Goal: Information Seeking & Learning: Learn about a topic

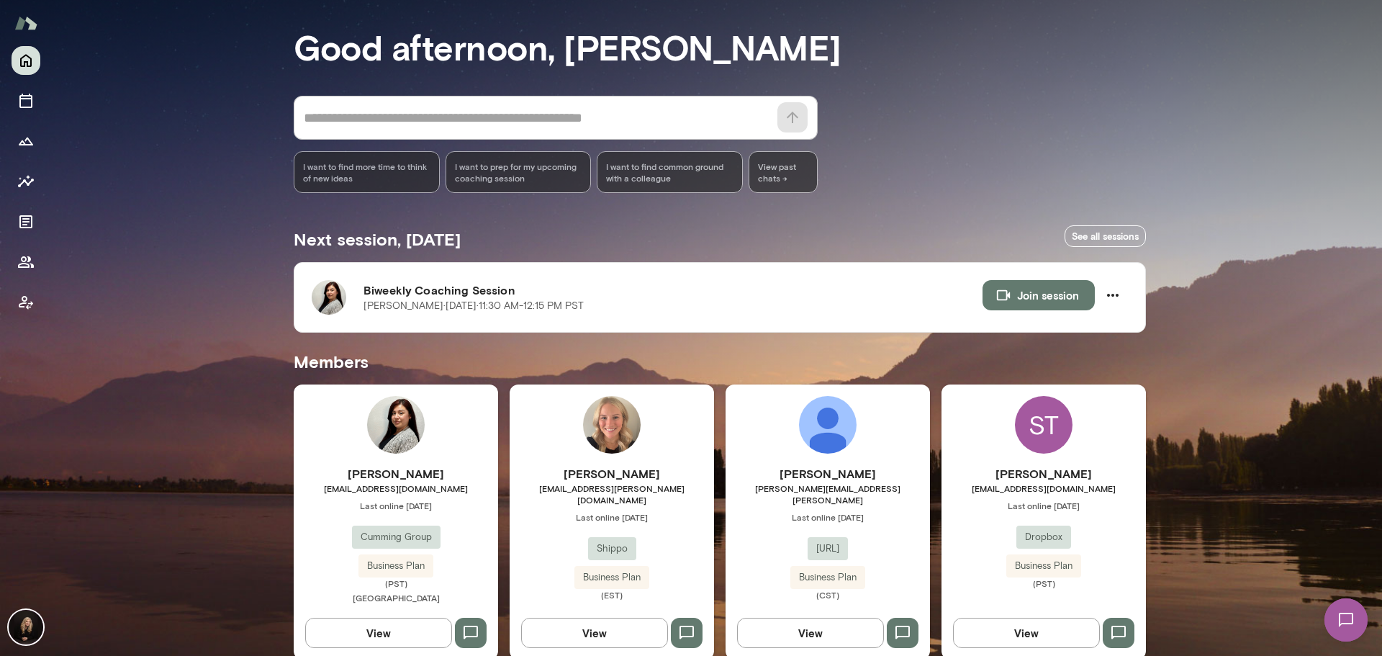
scroll to position [240, 0]
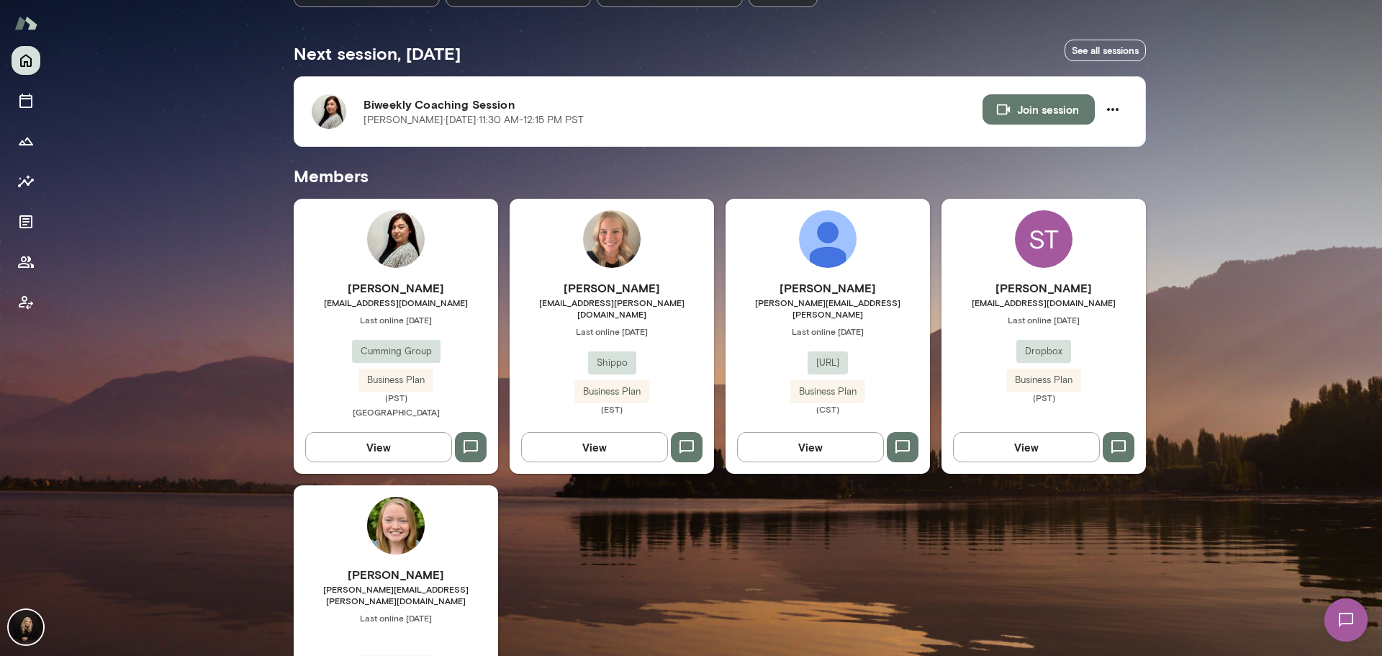
click at [451, 356] on div "[PERSON_NAME] [EMAIL_ADDRESS][DOMAIN_NAME] Last online [DATE] Cumming Group Bus…" at bounding box center [396, 349] width 204 height 141
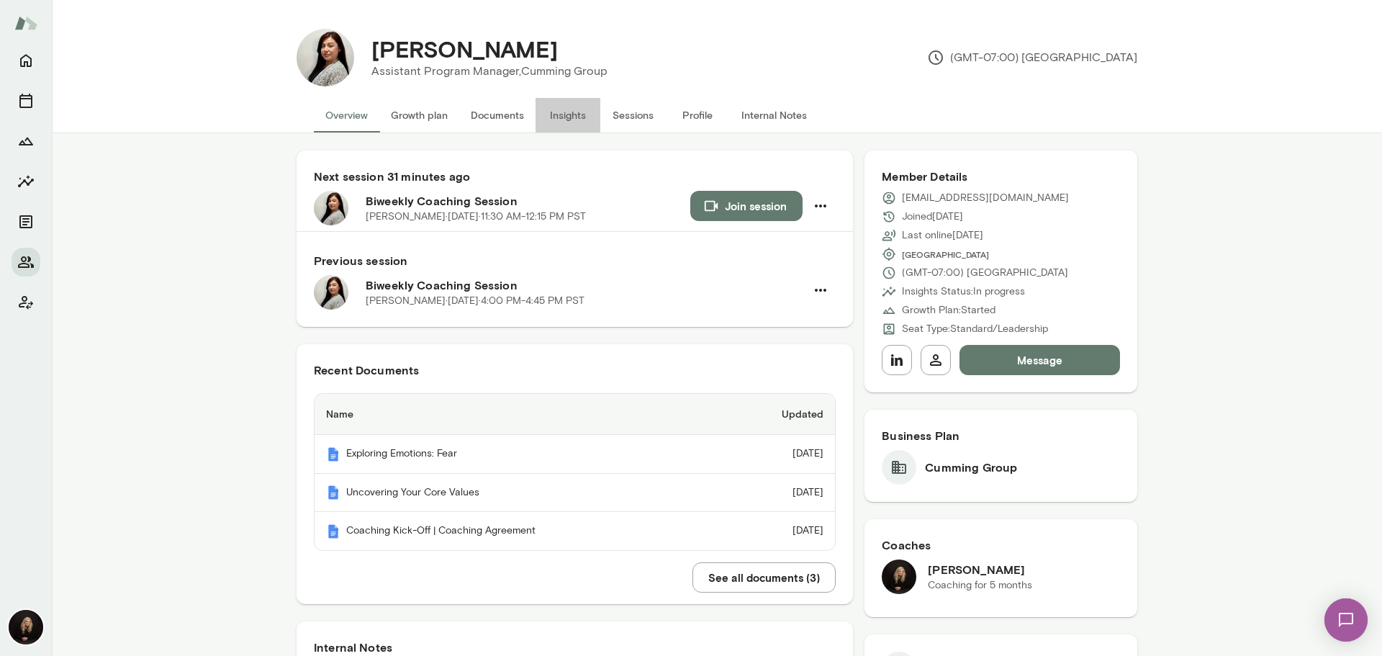
click at [574, 112] on button "Insights" at bounding box center [568, 115] width 65 height 35
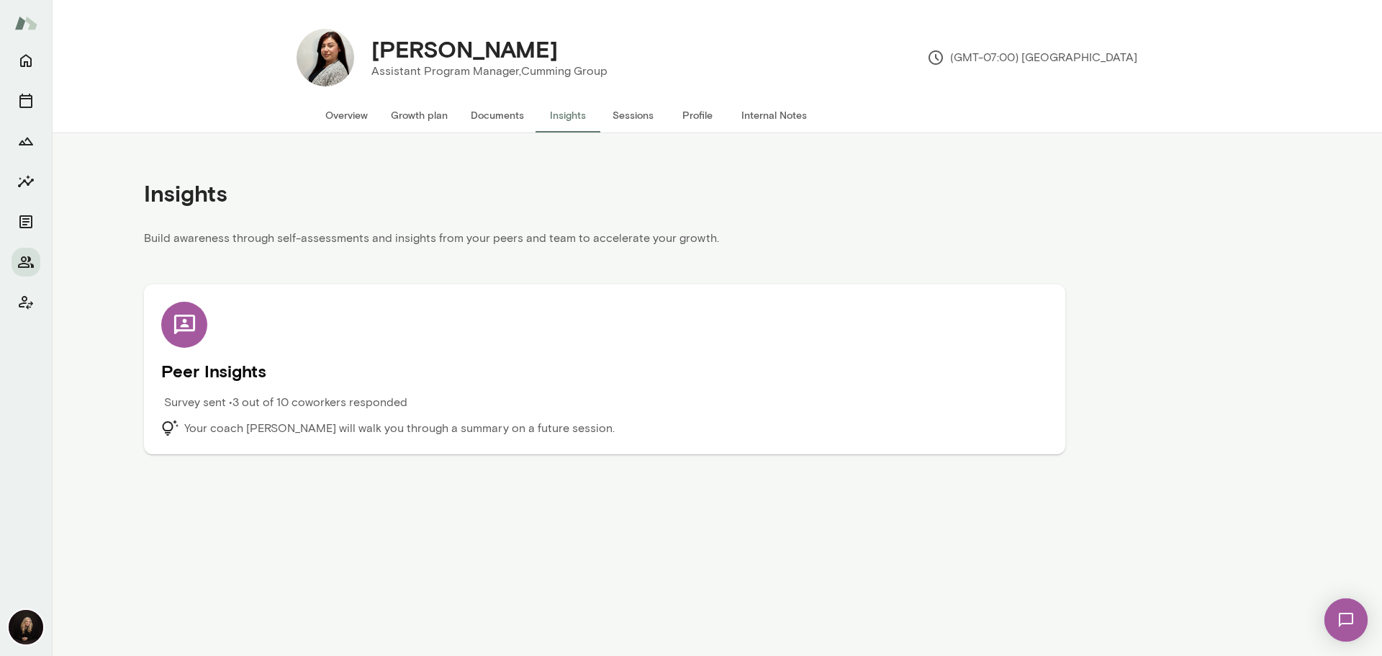
click at [348, 335] on div "Peer Insights Survey sent • 3 out of 10 coworkers responded Your coach [PERSON_…" at bounding box center [604, 369] width 887 height 135
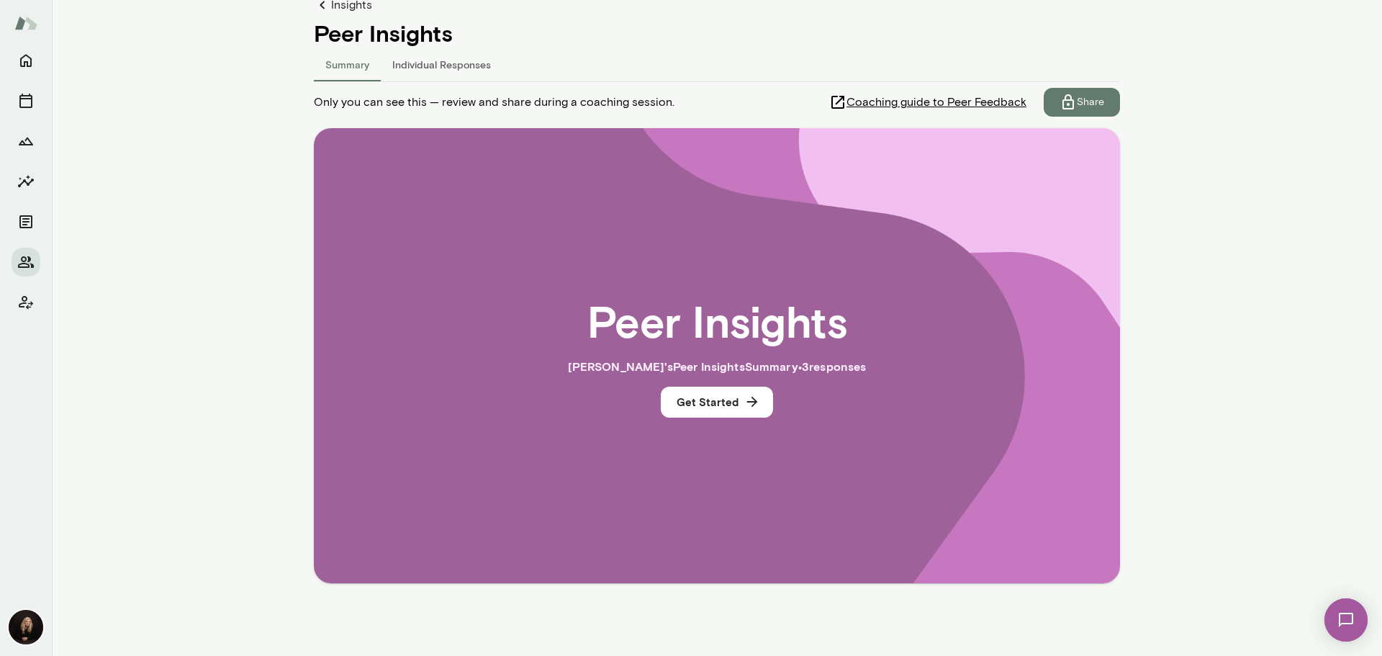
scroll to position [156, 0]
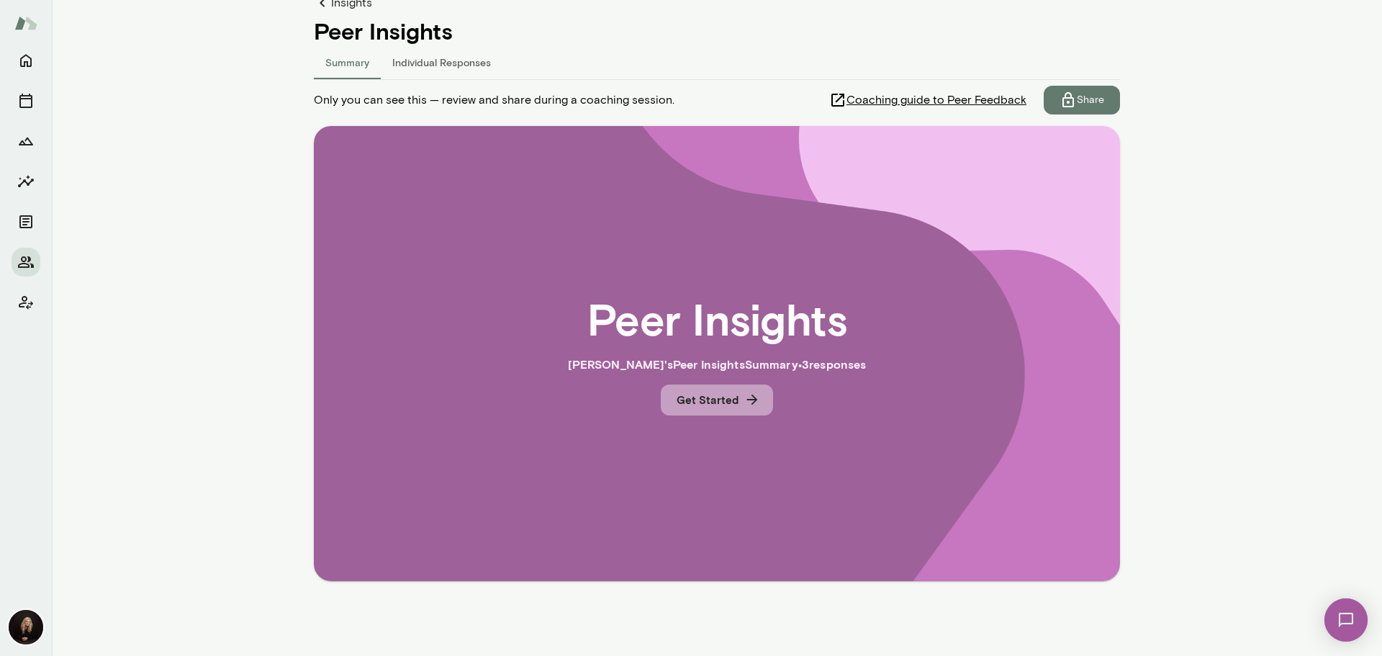
click at [724, 407] on button "Get Started" at bounding box center [717, 399] width 112 height 30
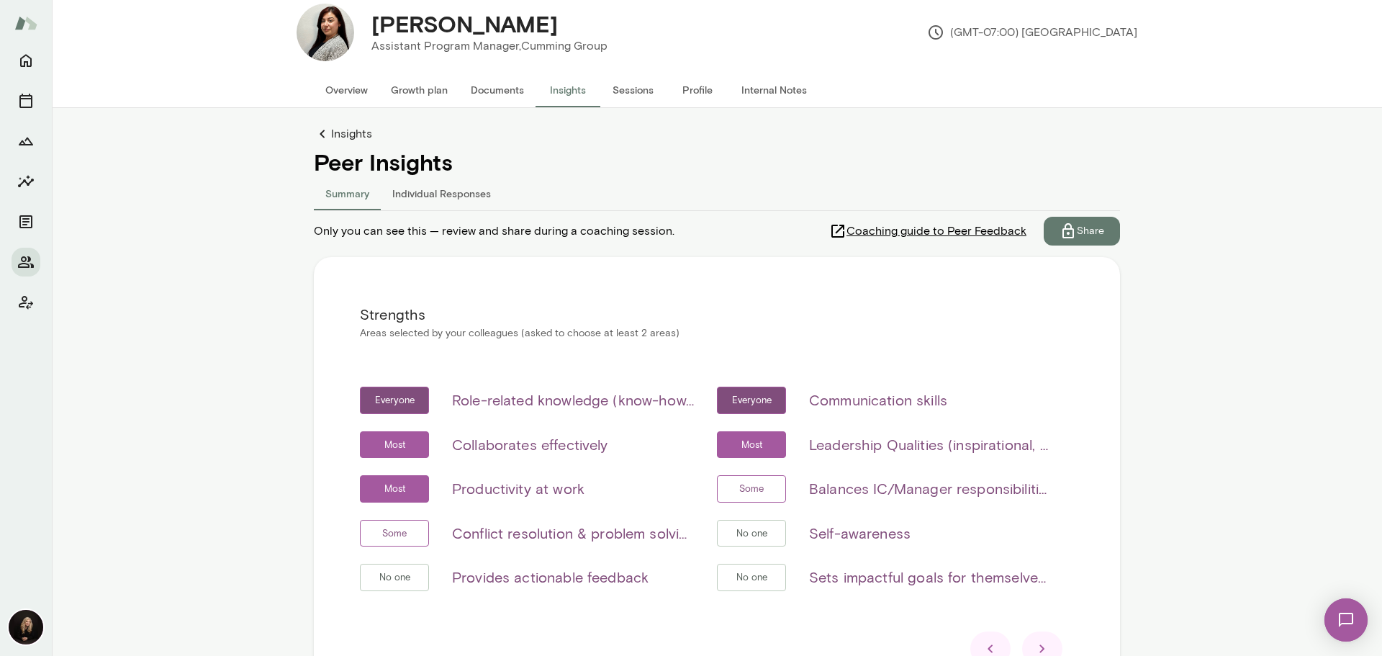
scroll to position [48, 0]
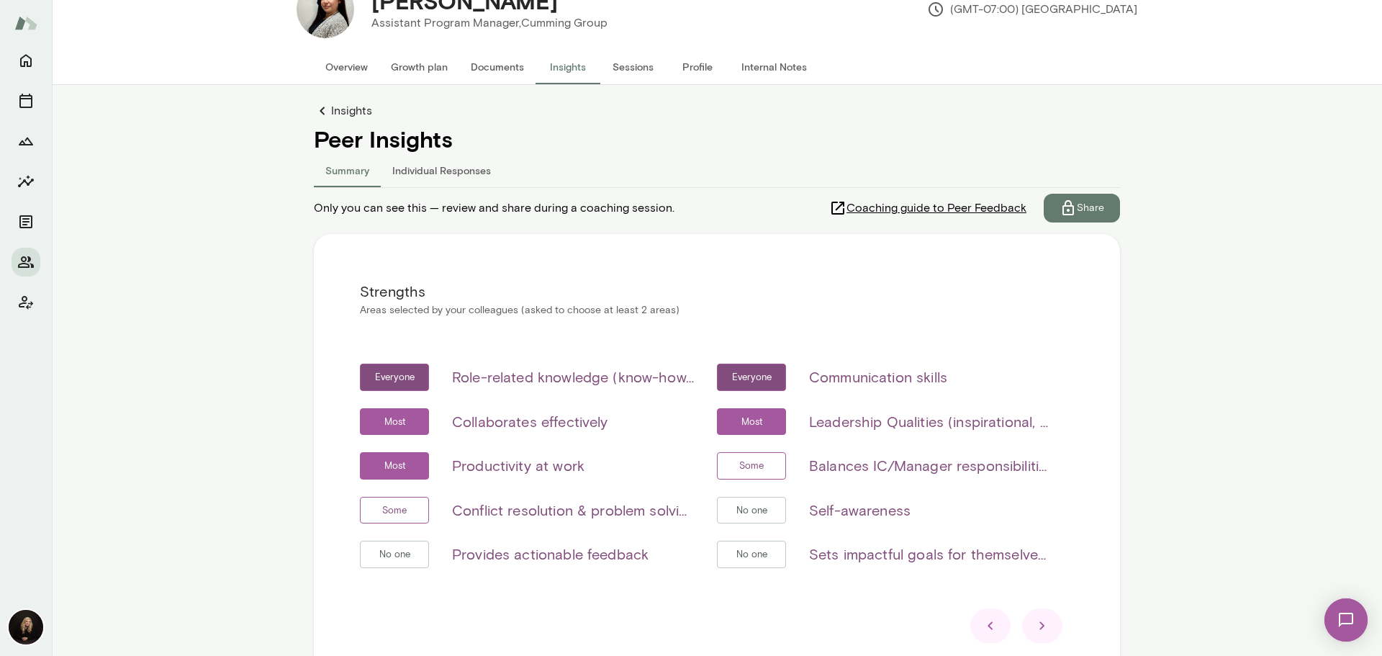
click at [455, 168] on button "Individual Responses" at bounding box center [442, 170] width 122 height 35
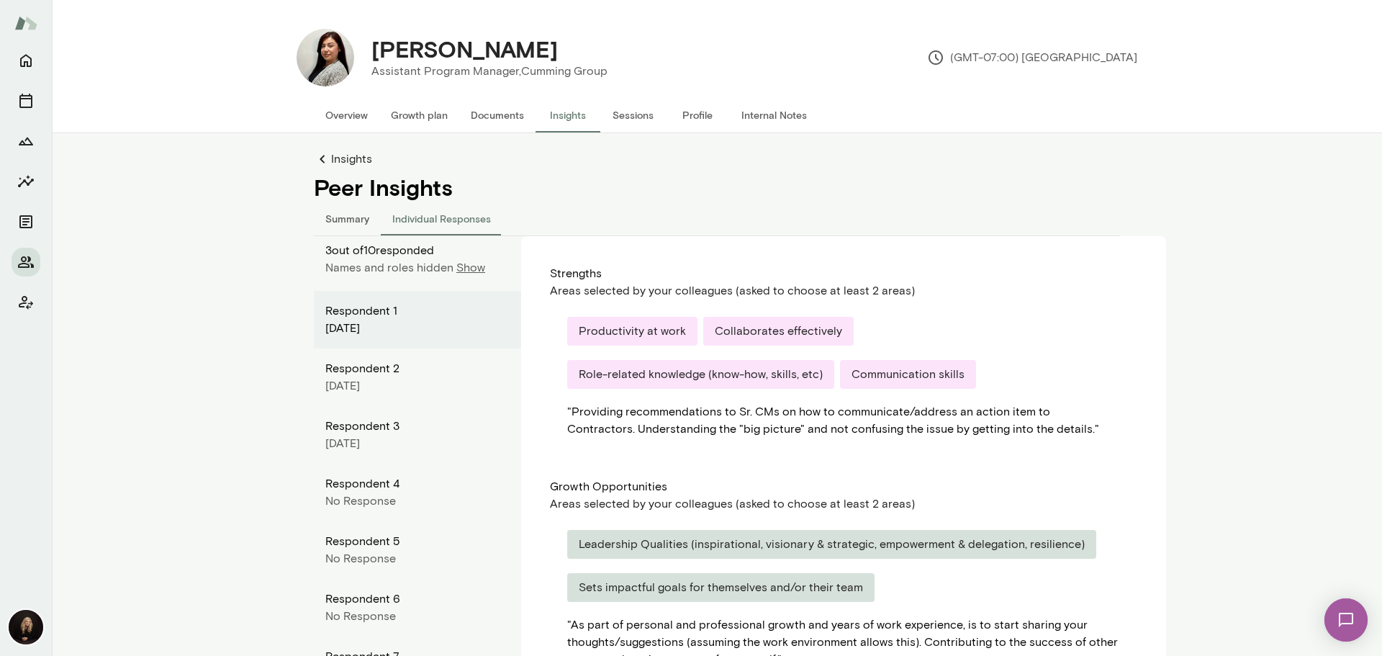
click at [465, 267] on p "Show" at bounding box center [470, 267] width 29 height 17
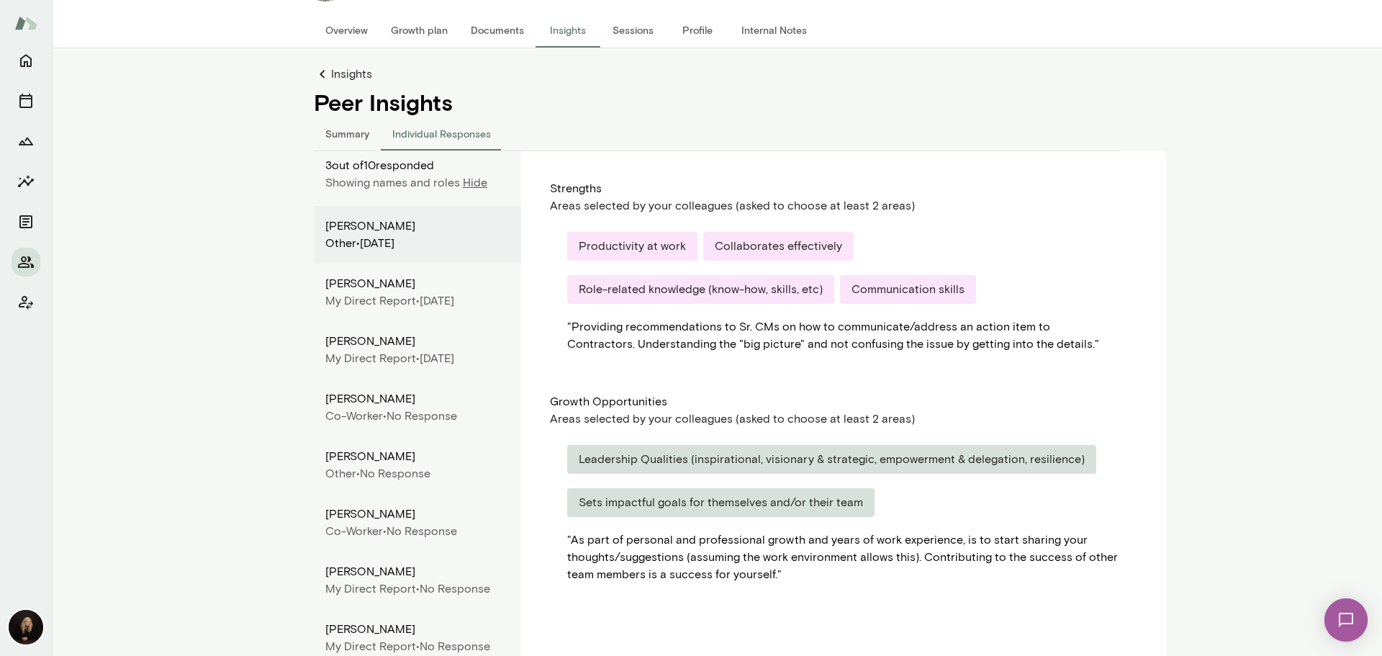
scroll to position [84, 0]
click at [346, 126] on button "Summary" at bounding box center [347, 134] width 67 height 35
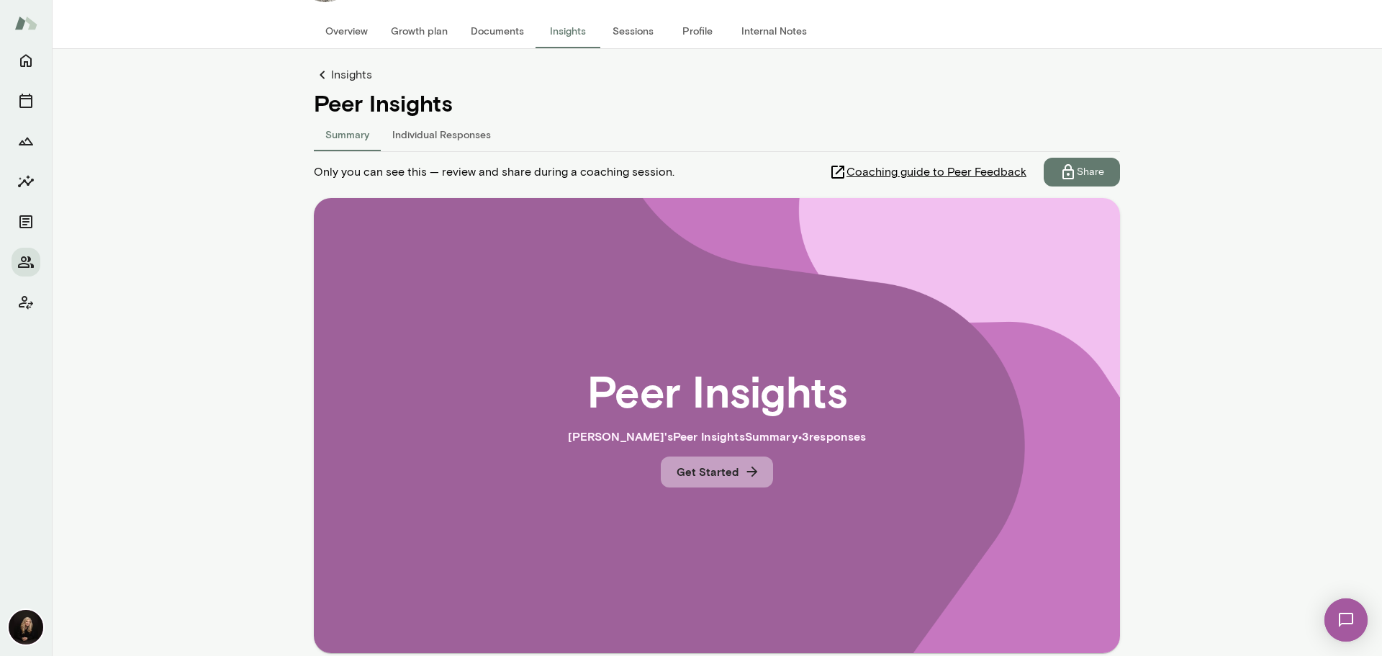
click at [732, 468] on button "Get Started" at bounding box center [717, 471] width 112 height 30
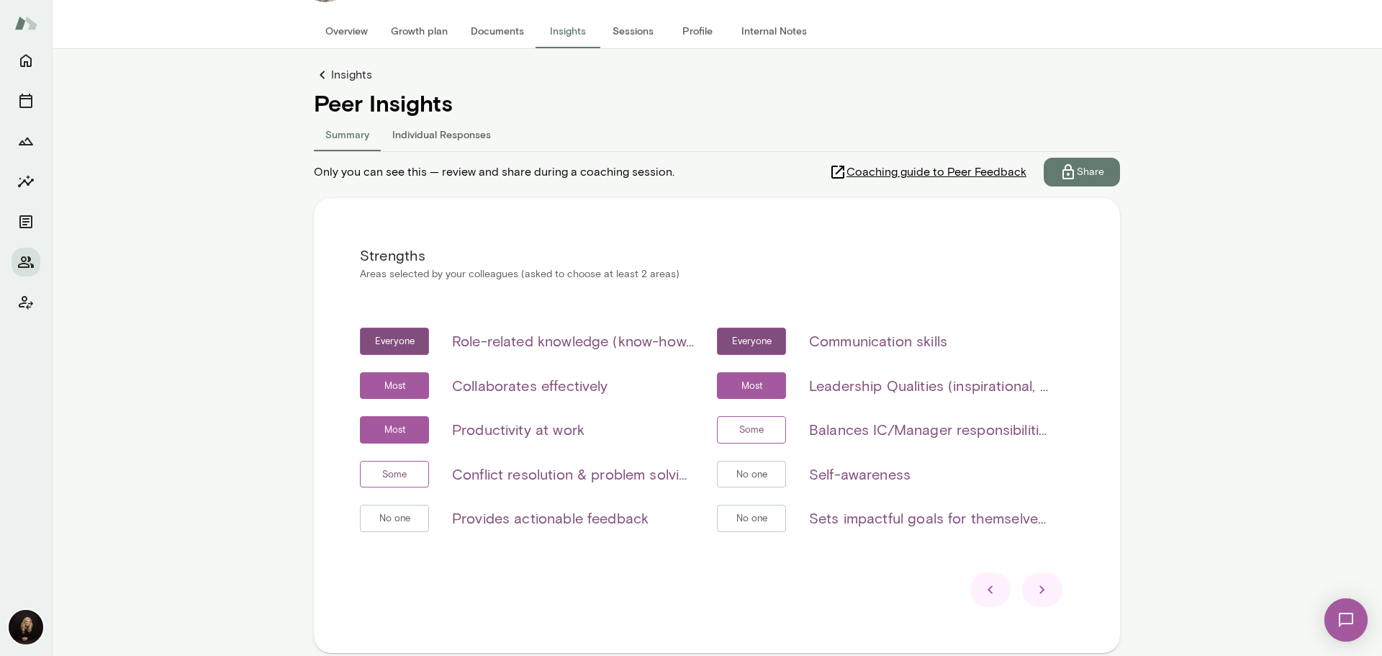
click at [1042, 590] on icon at bounding box center [1042, 589] width 17 height 17
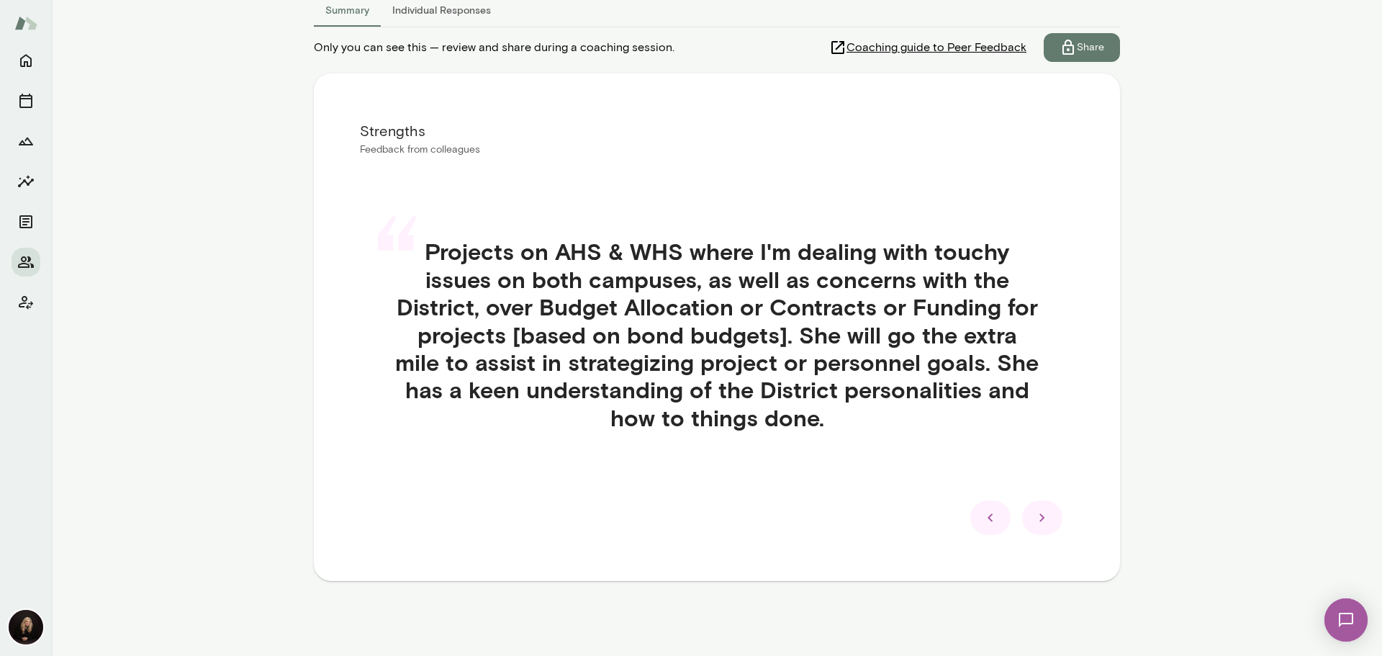
click at [1034, 523] on icon at bounding box center [1042, 517] width 17 height 17
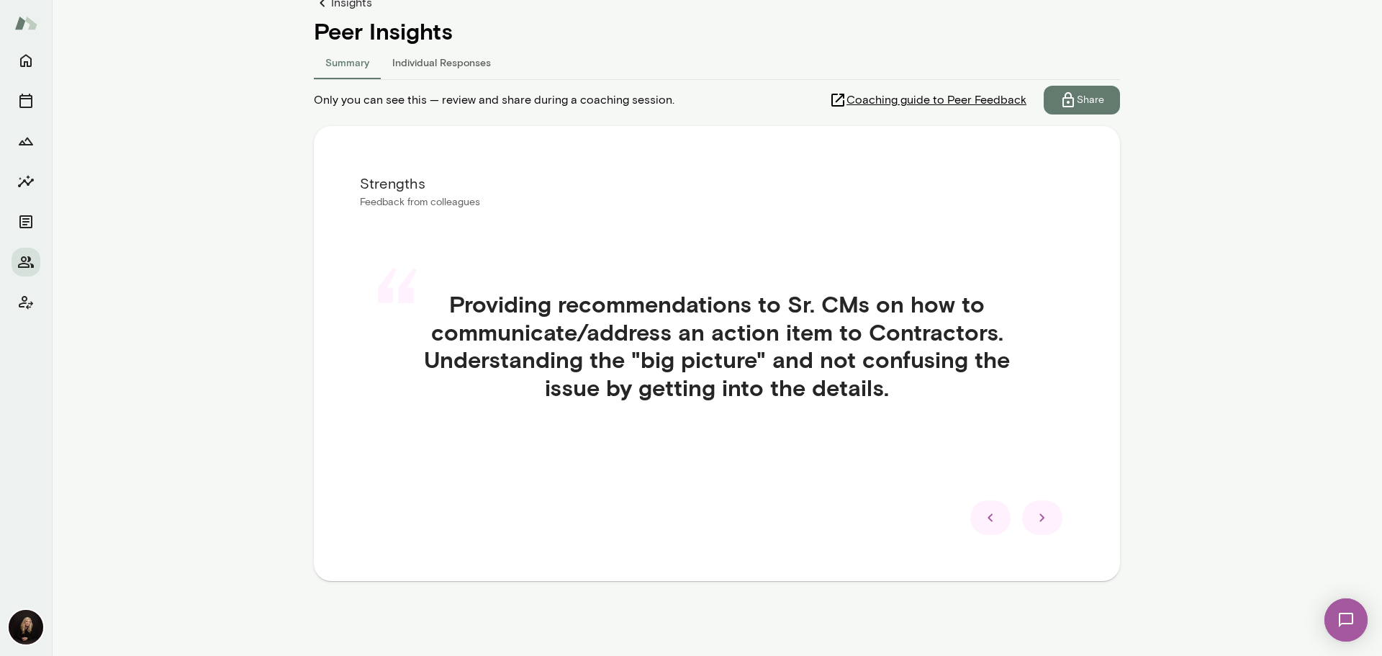
click at [1034, 523] on icon at bounding box center [1042, 517] width 17 height 17
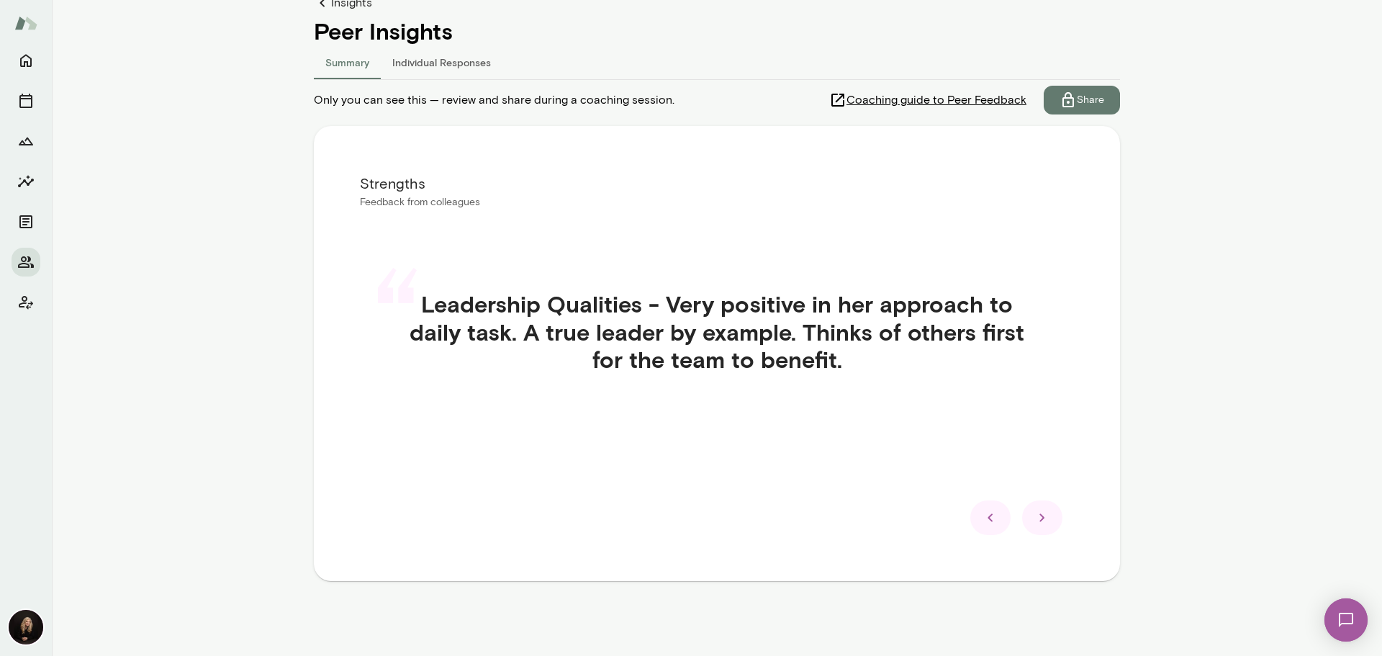
click at [1034, 523] on icon at bounding box center [1042, 517] width 17 height 17
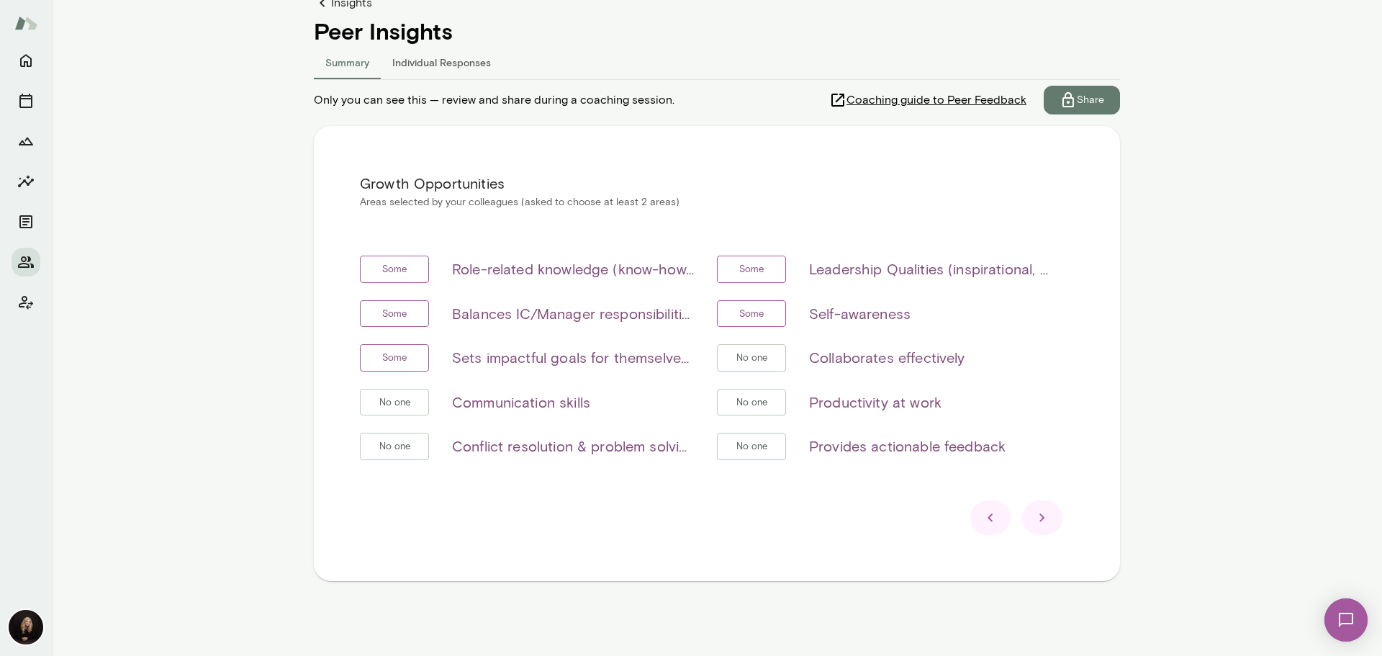
click at [1034, 523] on icon at bounding box center [1042, 517] width 17 height 17
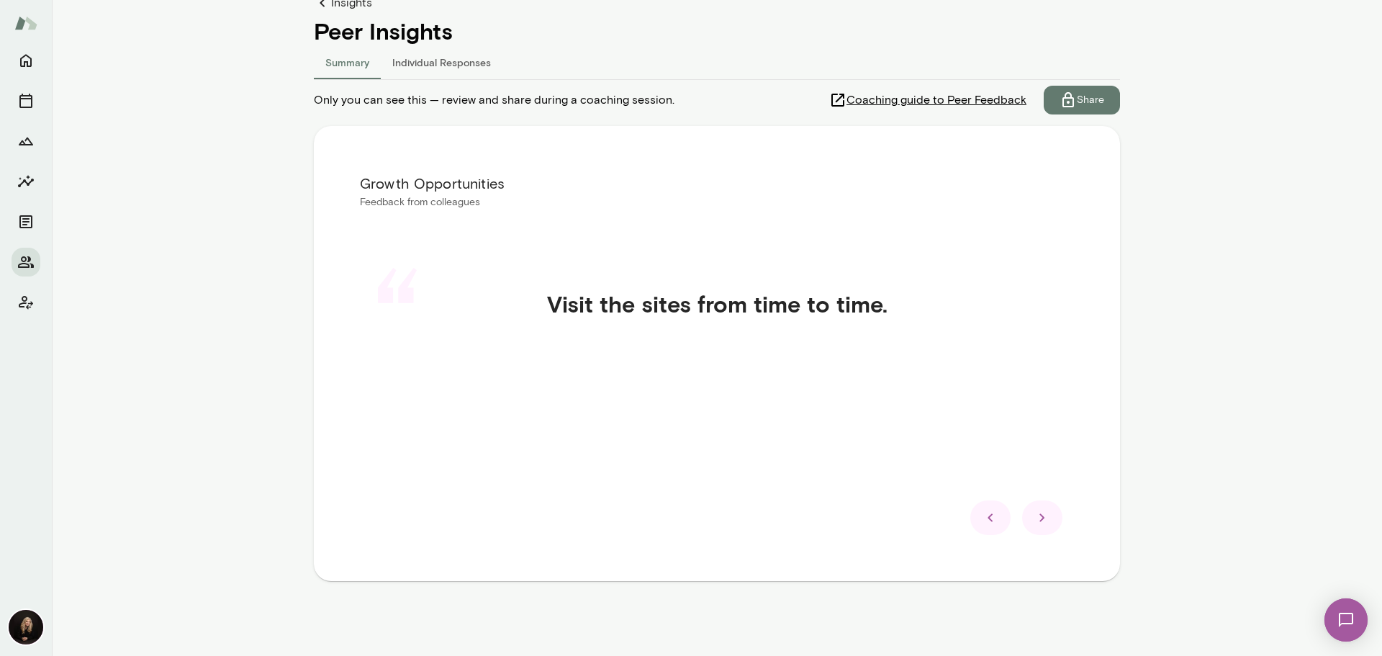
click at [1044, 512] on icon at bounding box center [1042, 517] width 17 height 17
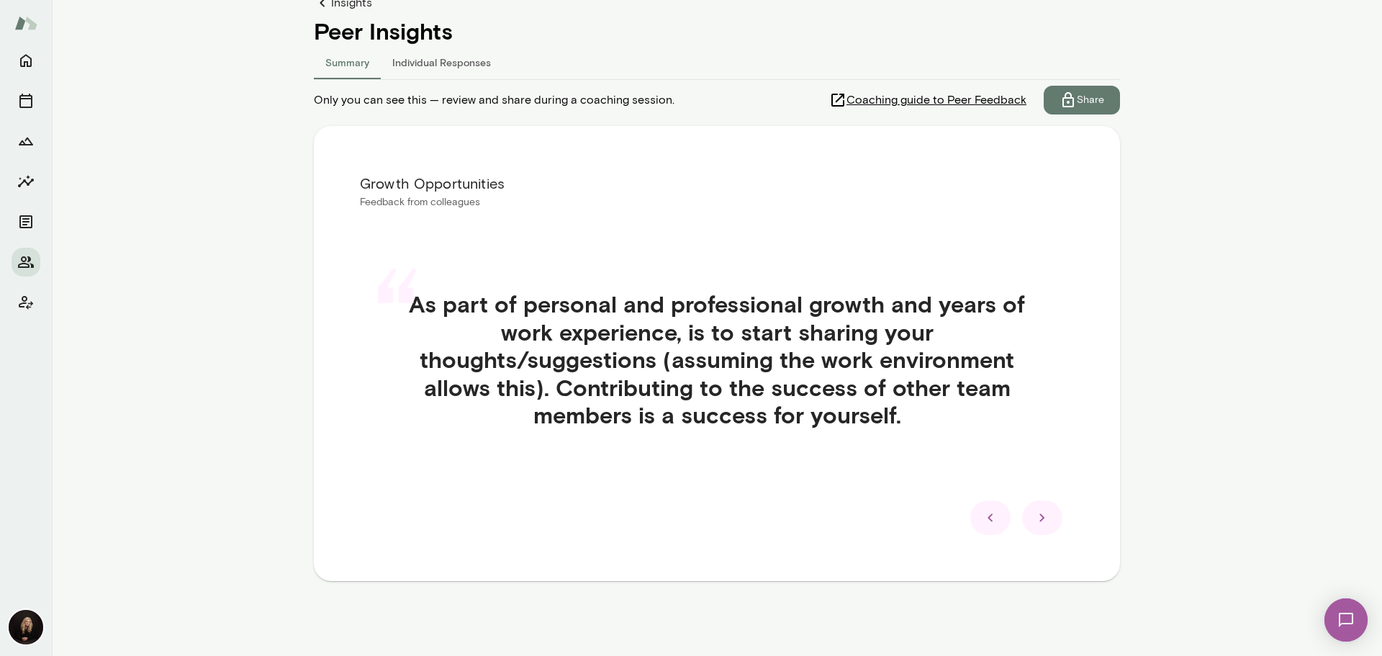
click at [1044, 512] on icon at bounding box center [1042, 517] width 17 height 17
